Goal: Information Seeking & Learning: Check status

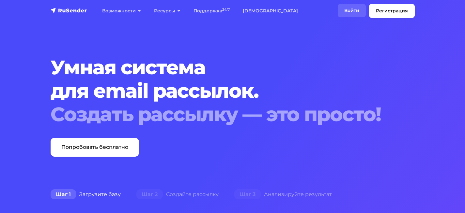
click at [349, 10] on link "Войти" at bounding box center [351, 10] width 28 height 13
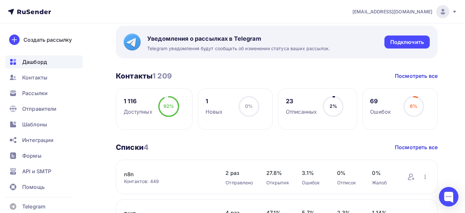
scroll to position [163, 0]
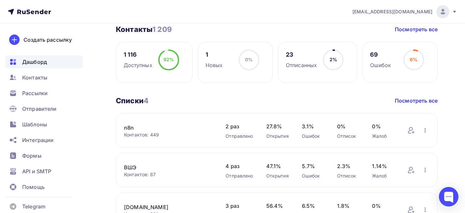
click at [134, 127] on link "n8n" at bounding box center [168, 128] width 88 height 8
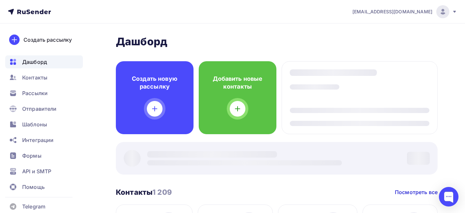
scroll to position [163, 0]
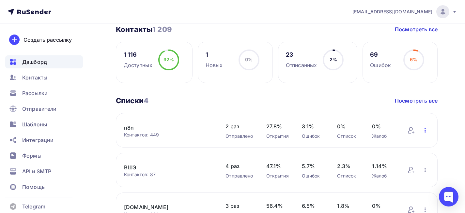
click at [427, 130] on icon "button" at bounding box center [425, 130] width 8 height 8
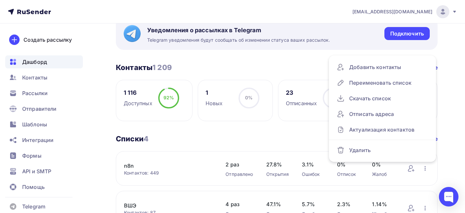
scroll to position [130, 0]
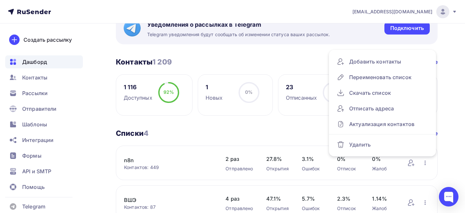
click at [248, 134] on div "Списки 4 Списки 4 Посмотреть все" at bounding box center [276, 133] width 321 height 9
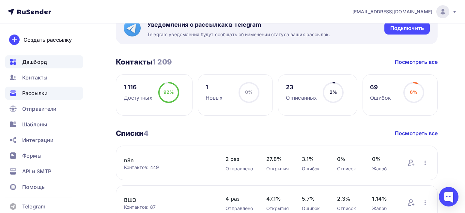
click at [33, 87] on div "Рассылки" at bounding box center [44, 93] width 78 height 13
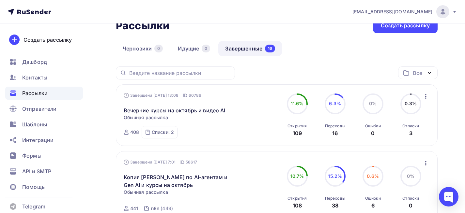
scroll to position [65, 0]
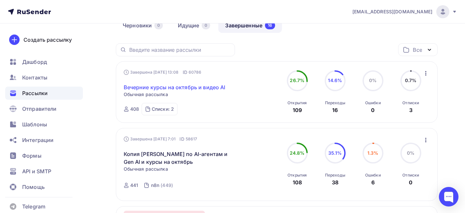
click at [200, 90] on link "Вечерние курсы на октябрь и видео AI" at bounding box center [175, 87] width 102 height 8
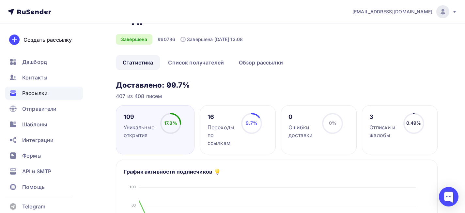
scroll to position [33, 0]
click at [245, 63] on link "Обзор рассылки" at bounding box center [261, 62] width 58 height 15
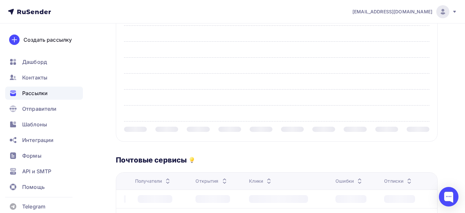
scroll to position [33, 0]
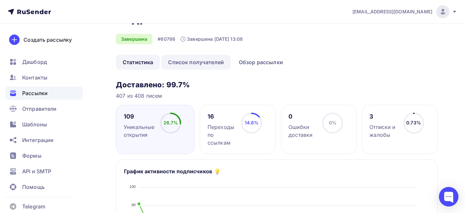
click at [218, 62] on link "Список получателей" at bounding box center [195, 62] width 69 height 15
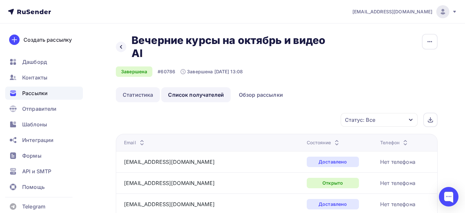
click at [130, 98] on link "Статистика" at bounding box center [138, 94] width 44 height 15
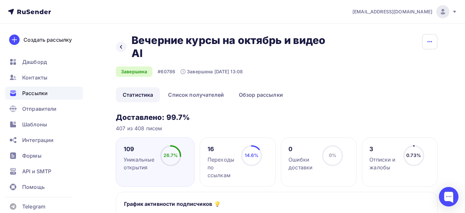
click at [427, 42] on icon "button" at bounding box center [429, 41] width 5 height 1
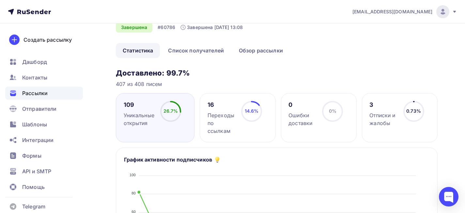
scroll to position [42, 0]
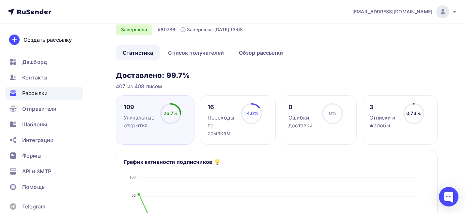
click at [58, 92] on div "Рассылки" at bounding box center [44, 93] width 78 height 13
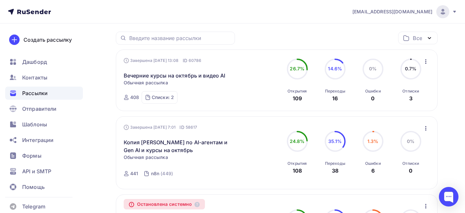
scroll to position [65, 0]
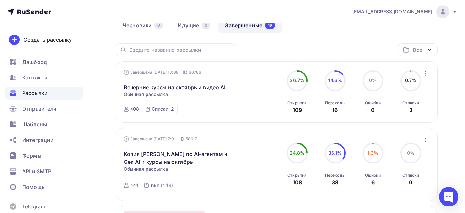
click at [410, 52] on div "Все" at bounding box center [417, 49] width 39 height 13
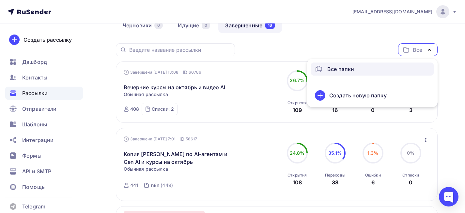
click at [351, 42] on div "Черновики 0 Идущие 0 Завершенные 16" at bounding box center [276, 30] width 321 height 25
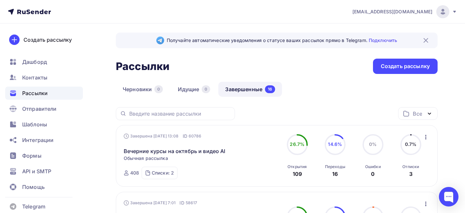
scroll to position [0, 0]
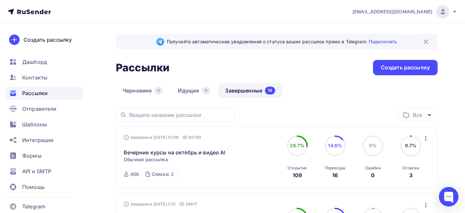
drag, startPoint x: 424, startPoint y: 142, endPoint x: 424, endPoint y: 138, distance: 3.9
click at [424, 141] on icon "button" at bounding box center [426, 139] width 8 height 8
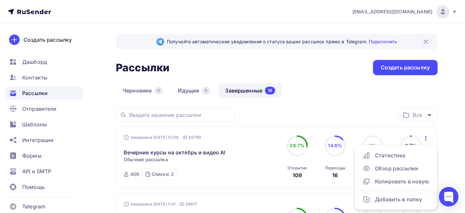
click at [424, 138] on icon "button" at bounding box center [426, 139] width 8 height 8
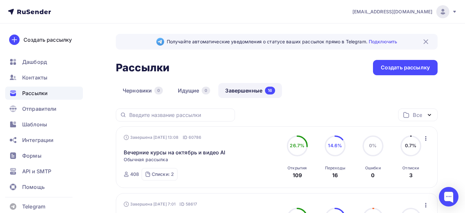
click at [424, 138] on icon "button" at bounding box center [426, 139] width 8 height 8
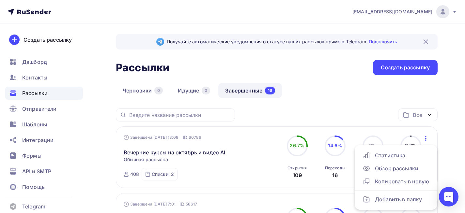
click at [400, 108] on div "Черновики 0 Идущие 0 Завершенные 16" at bounding box center [276, 95] width 321 height 25
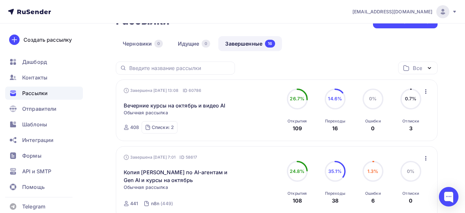
scroll to position [65, 0]
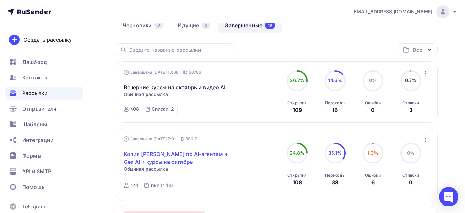
click at [178, 156] on link "Копия [PERSON_NAME] по AI-агентам и Gen AI и курсы на октябрь" at bounding box center [180, 158] width 112 height 16
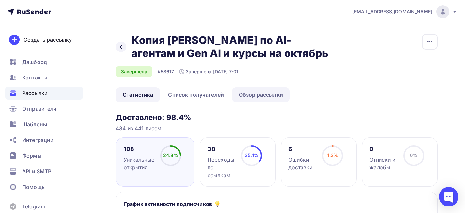
click at [271, 99] on link "Обзор рассылки" at bounding box center [261, 94] width 58 height 15
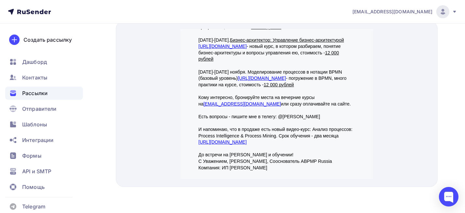
scroll to position [177, 0]
